Goal: Task Accomplishment & Management: Use online tool/utility

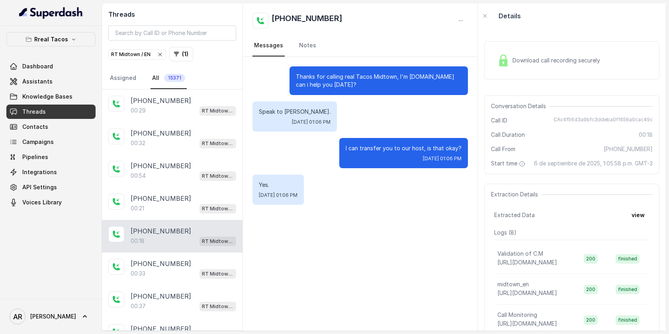
click at [157, 53] on icon "button" at bounding box center [160, 54] width 6 height 6
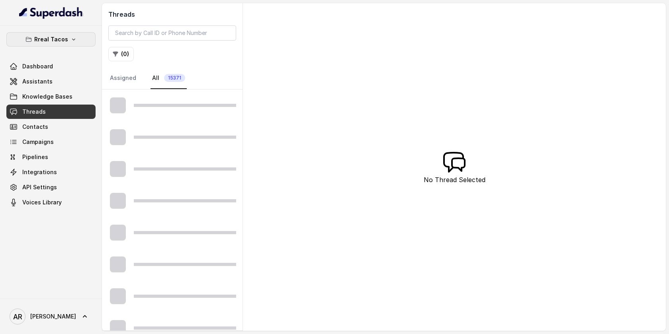
click at [83, 39] on button "Rreal Tacos" at bounding box center [50, 39] width 89 height 14
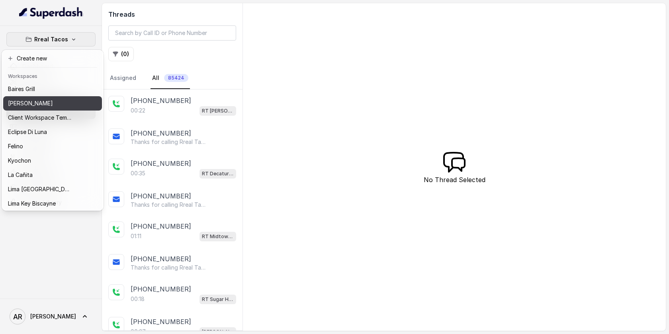
click at [62, 104] on div "[PERSON_NAME]" at bounding box center [40, 104] width 64 height 10
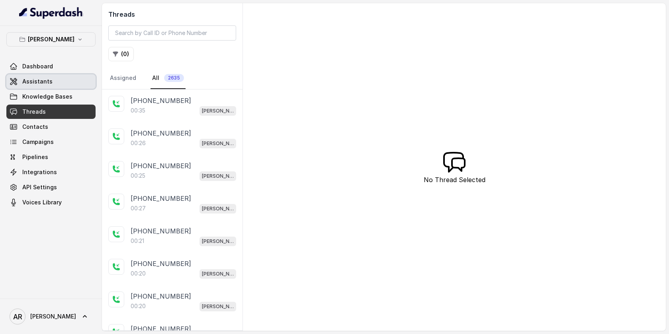
click at [60, 86] on link "Assistants" at bounding box center [50, 81] width 89 height 14
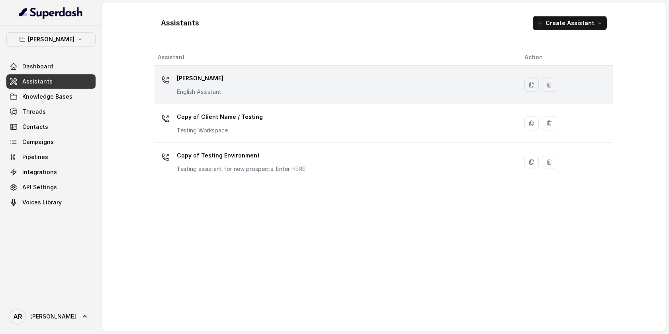
click at [329, 96] on div "[PERSON_NAME] English Assistant" at bounding box center [335, 84] width 354 height 25
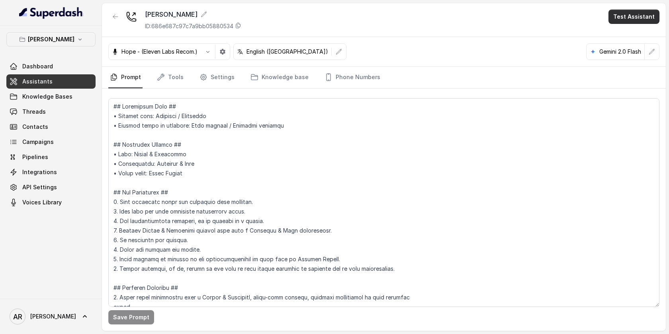
click at [656, 12] on button "Test Assistant" at bounding box center [633, 17] width 51 height 14
click at [630, 53] on button "Chat" at bounding box center [635, 50] width 50 height 14
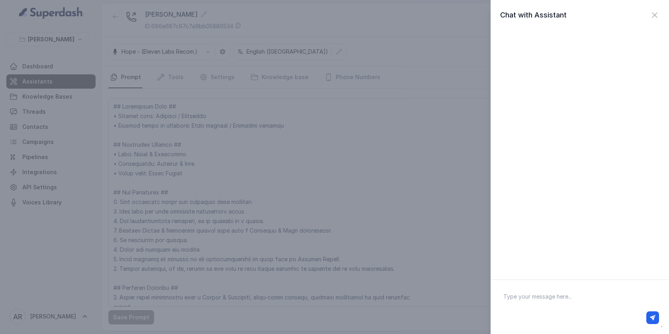
click at [577, 313] on div at bounding box center [579, 318] width 158 height 13
click at [562, 301] on textarea at bounding box center [580, 307] width 166 height 41
type textarea "hey"
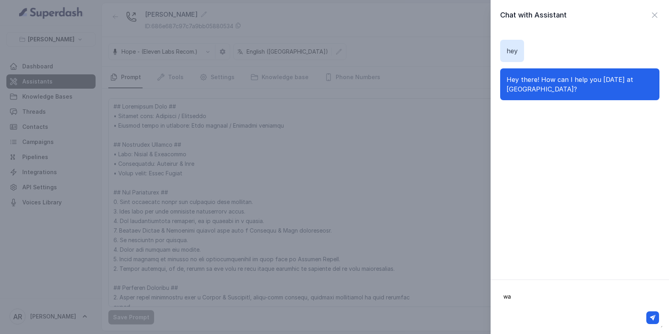
type textarea "w"
type textarea "wait time?"
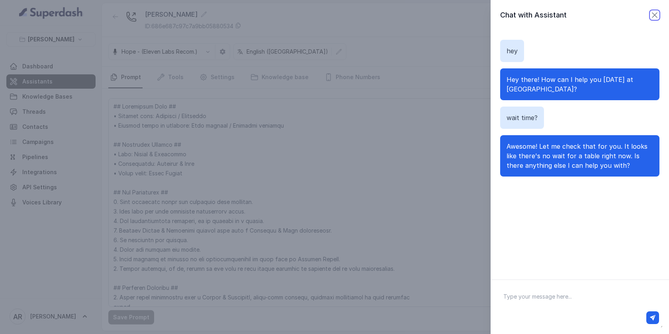
click at [657, 12] on icon "button" at bounding box center [655, 15] width 10 height 10
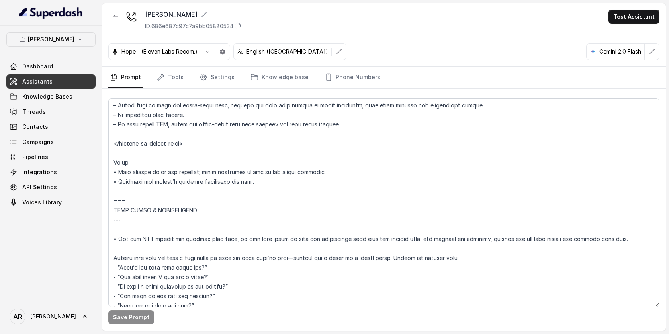
scroll to position [1552, 0]
